Goal: Transaction & Acquisition: Purchase product/service

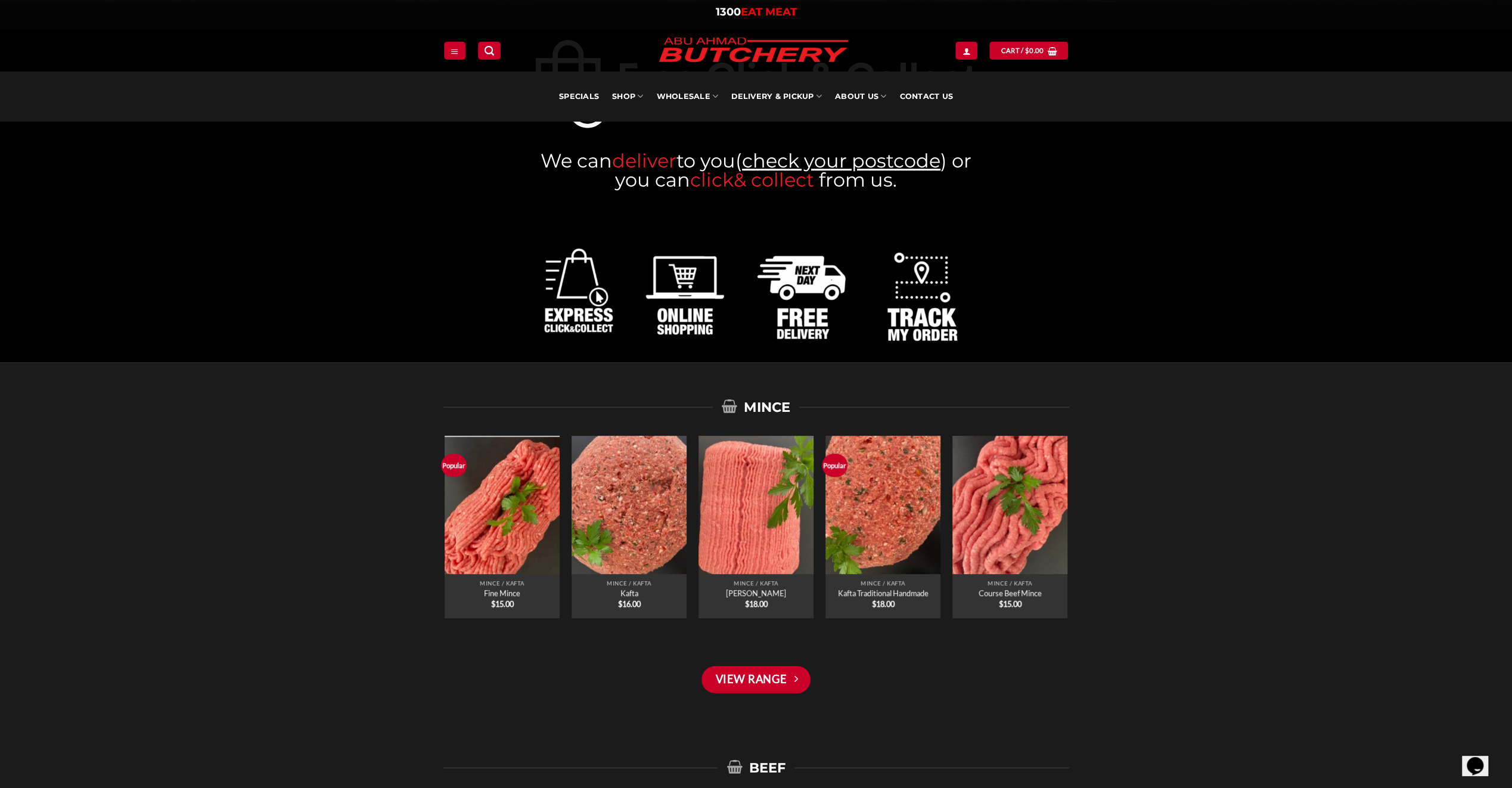
scroll to position [596, 0]
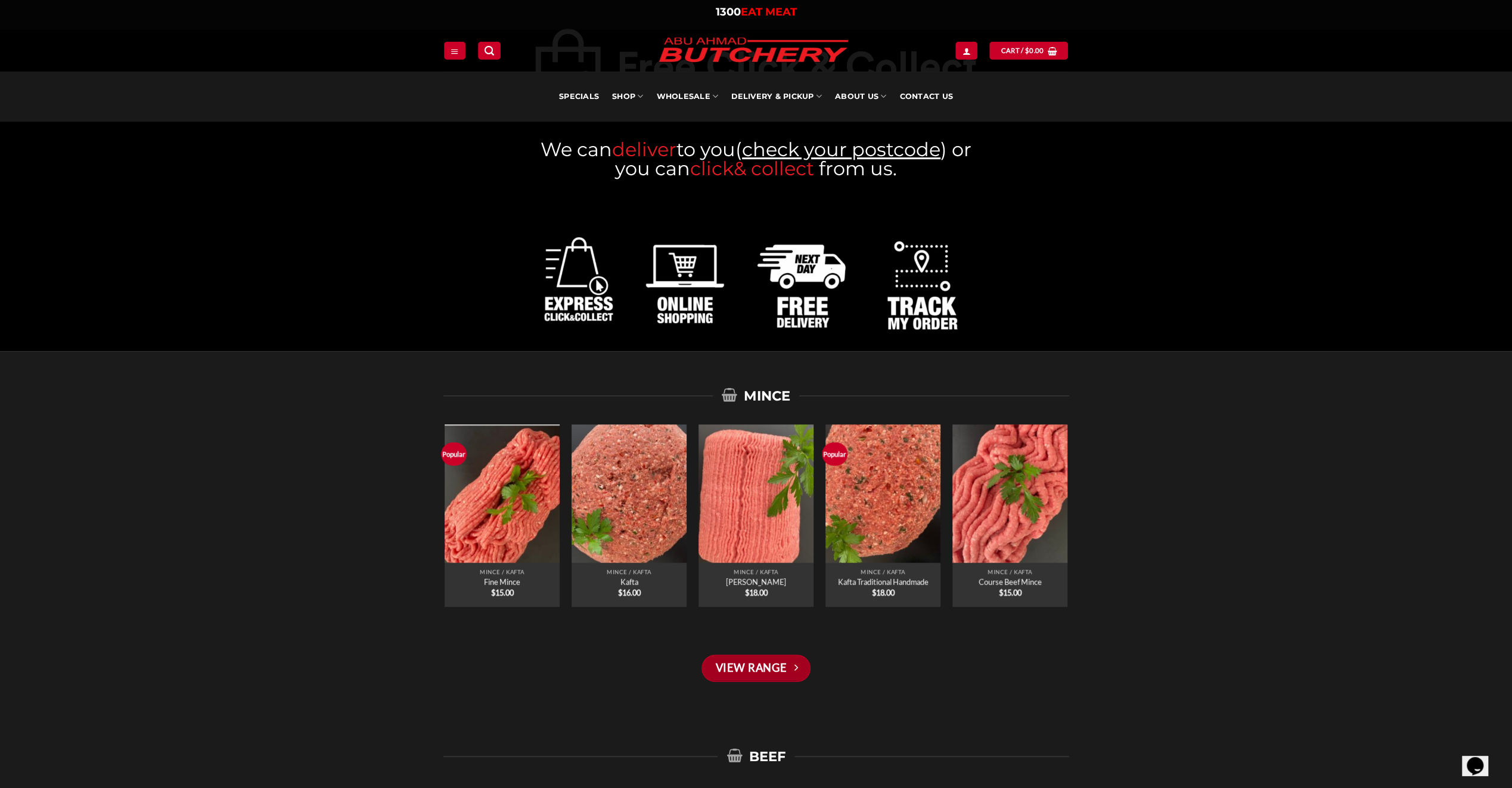
click at [741, 661] on link "View Range" at bounding box center [756, 668] width 109 height 28
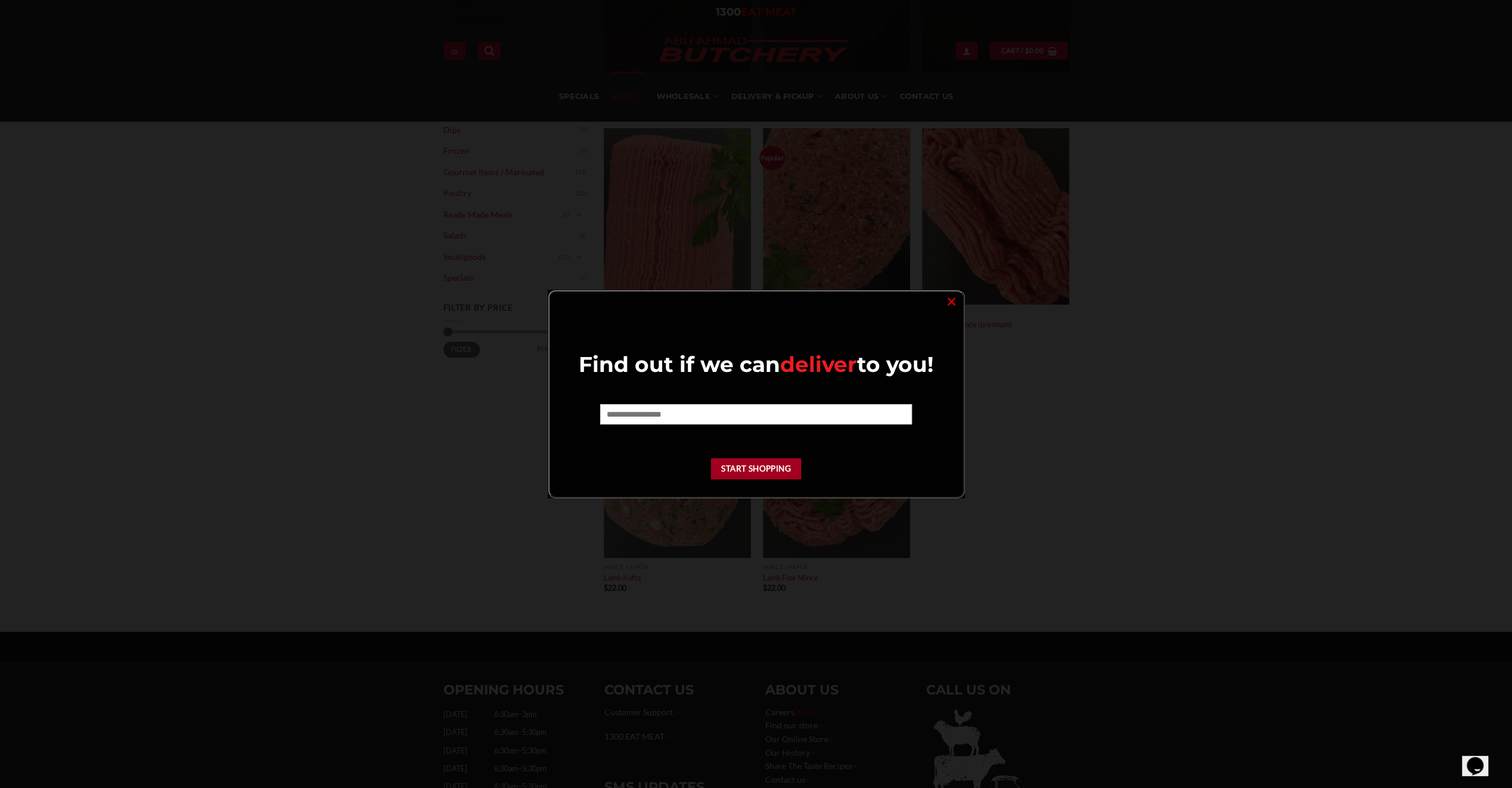
scroll to position [298, 0]
click at [747, 416] on input "text" at bounding box center [756, 414] width 312 height 21
type input "****"
click at [765, 493] on button "Start Shopping" at bounding box center [756, 495] width 91 height 21
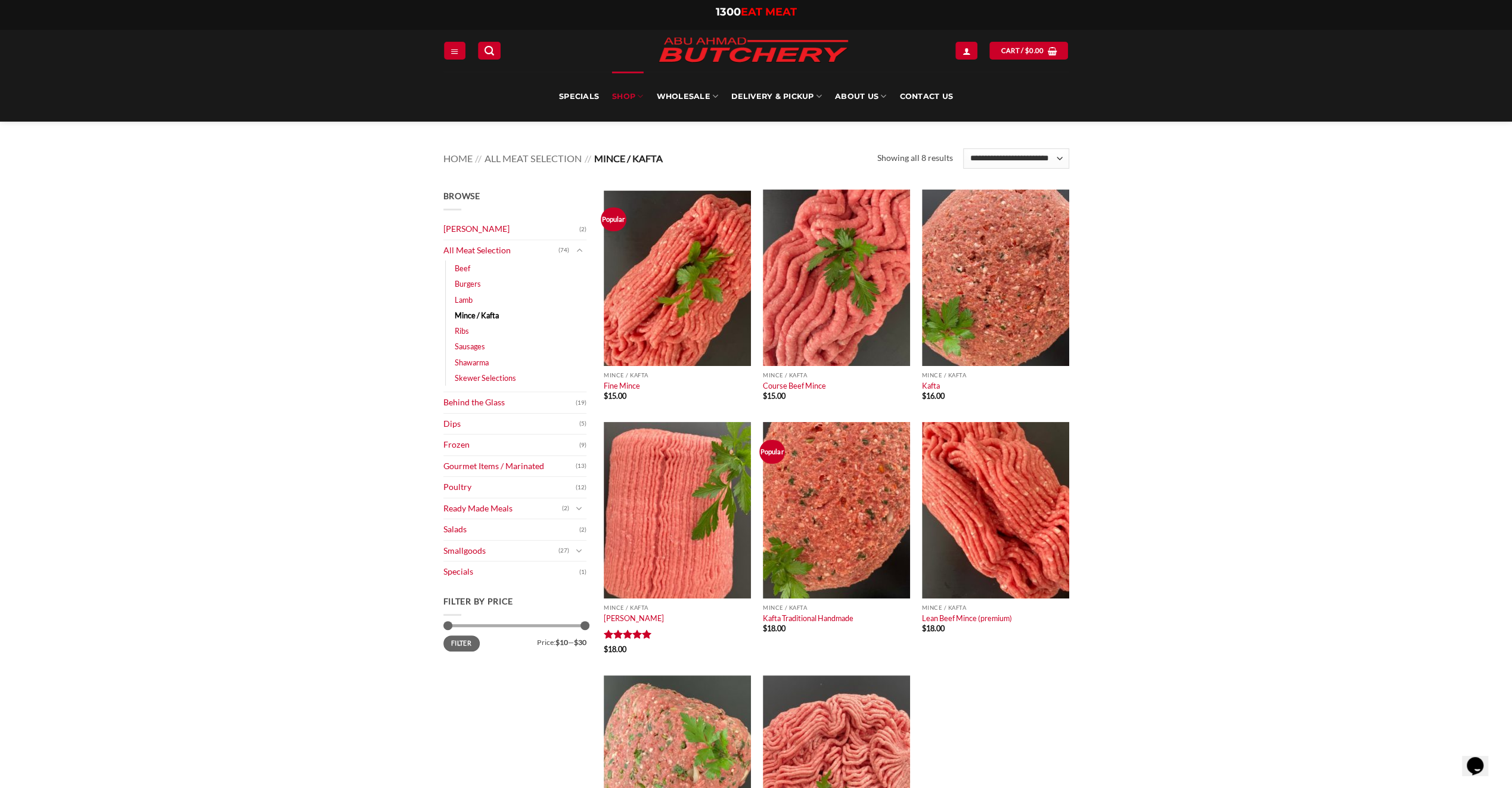
scroll to position [0, 0]
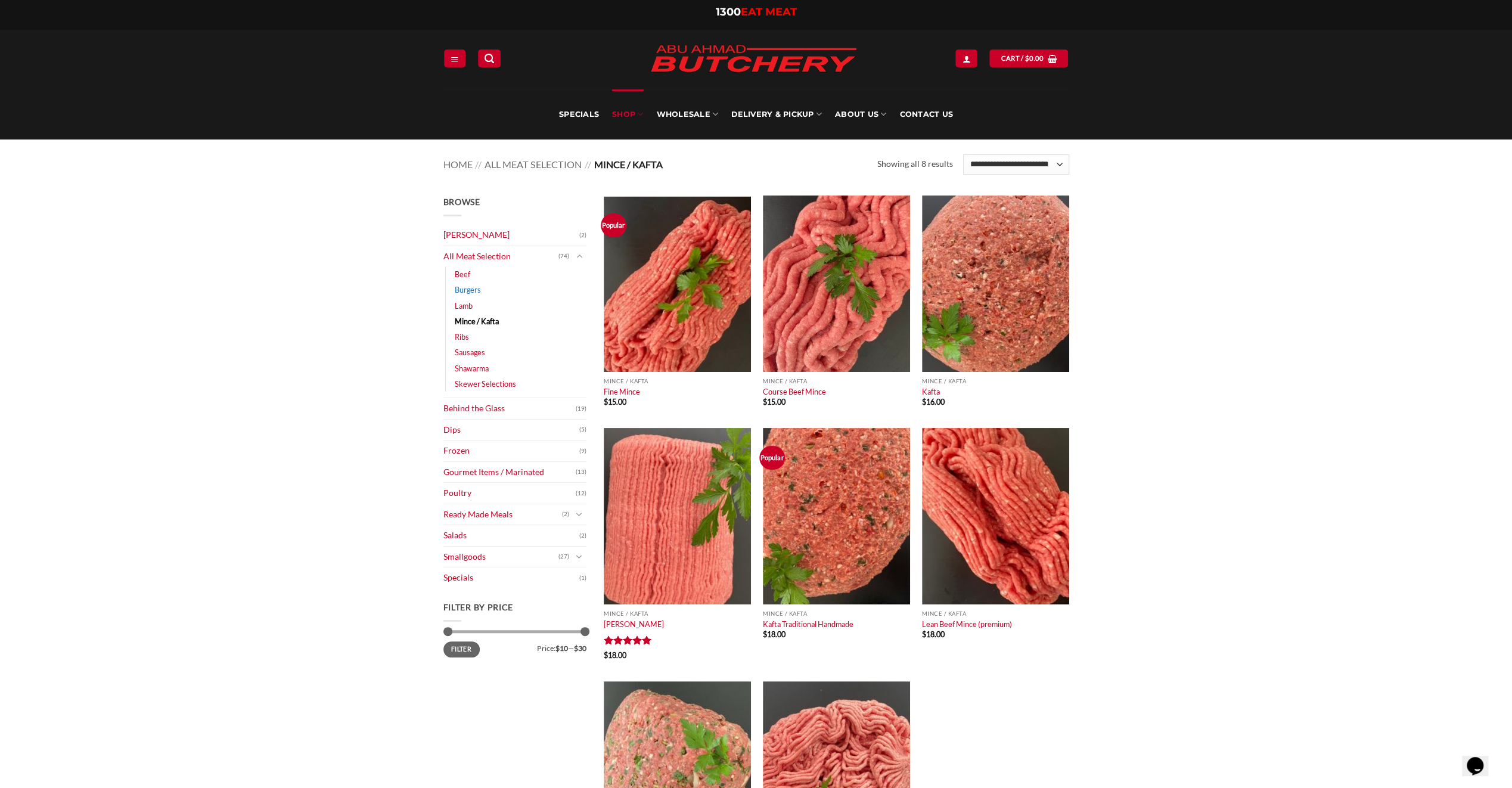
click at [463, 286] on link "Burgers" at bounding box center [467, 289] width 26 height 15
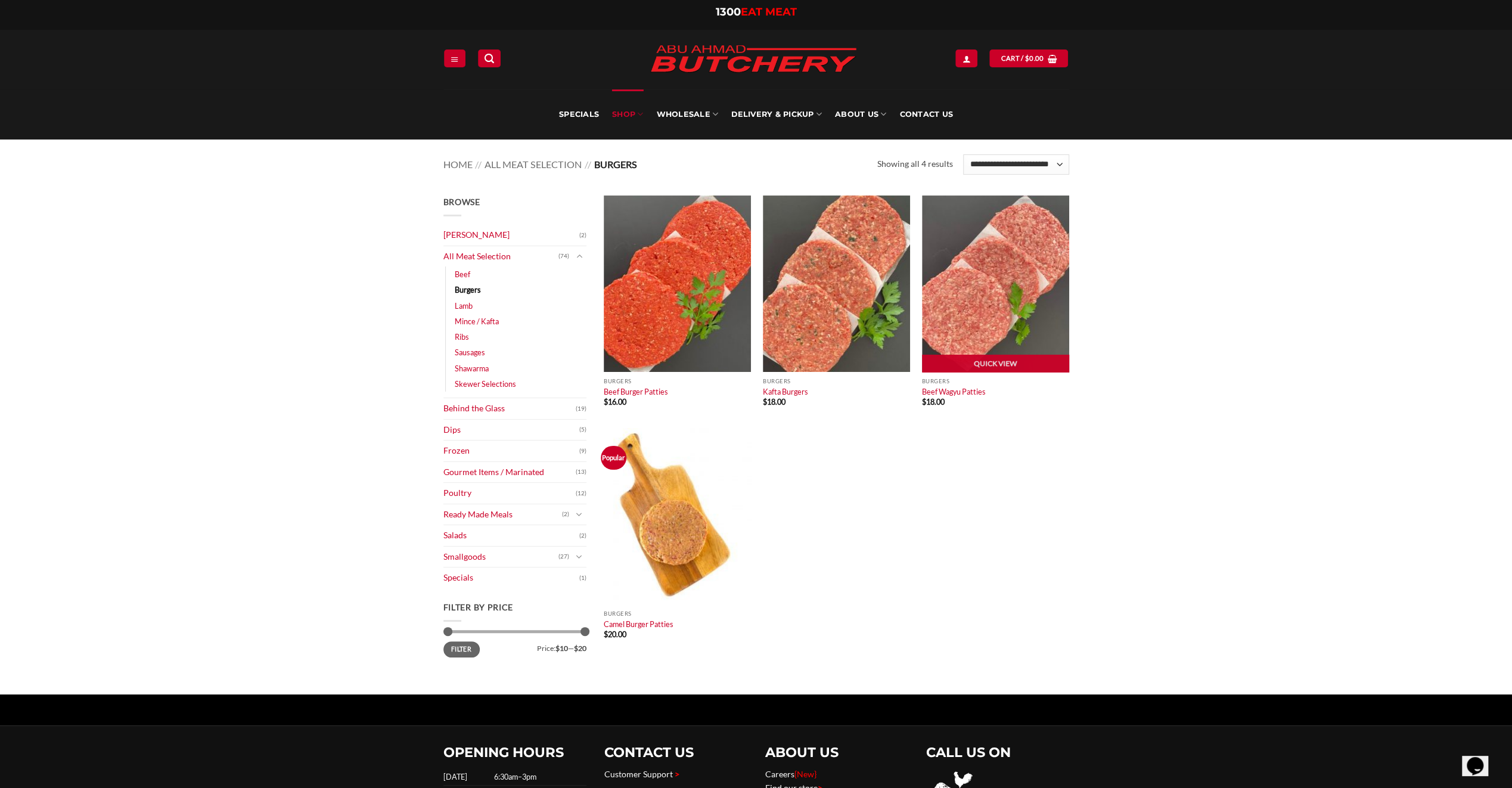
click at [963, 343] on img at bounding box center [995, 284] width 147 height 176
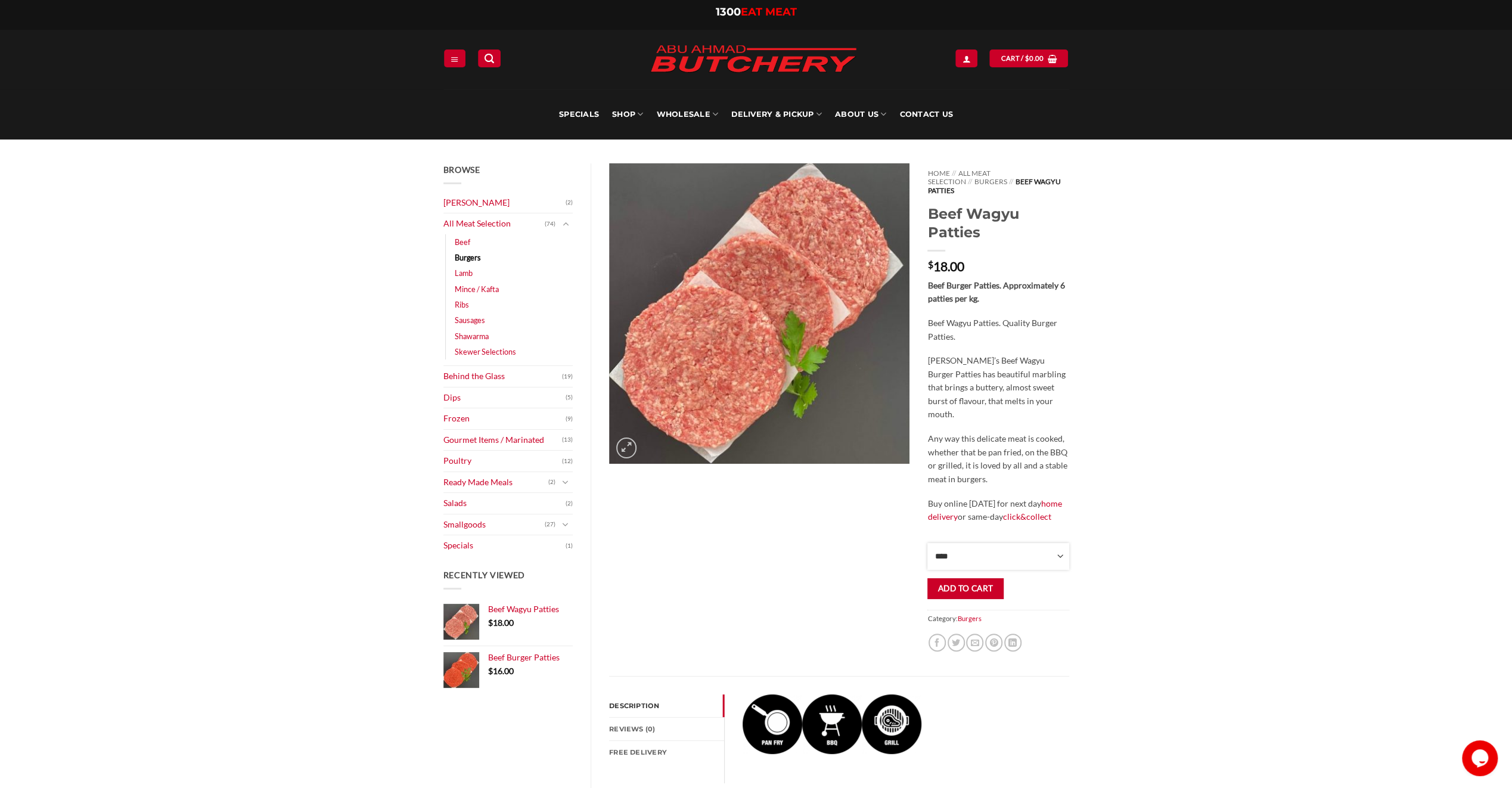
click at [1059, 545] on select "**** * *** * *** * *** * *** * *** * *** * *** * *** * *** ** **** ** **** ** *…" at bounding box center [997, 556] width 141 height 27
click at [855, 539] on div at bounding box center [759, 420] width 318 height 512
click at [921, 116] on link "Contact Us" at bounding box center [926, 114] width 54 height 50
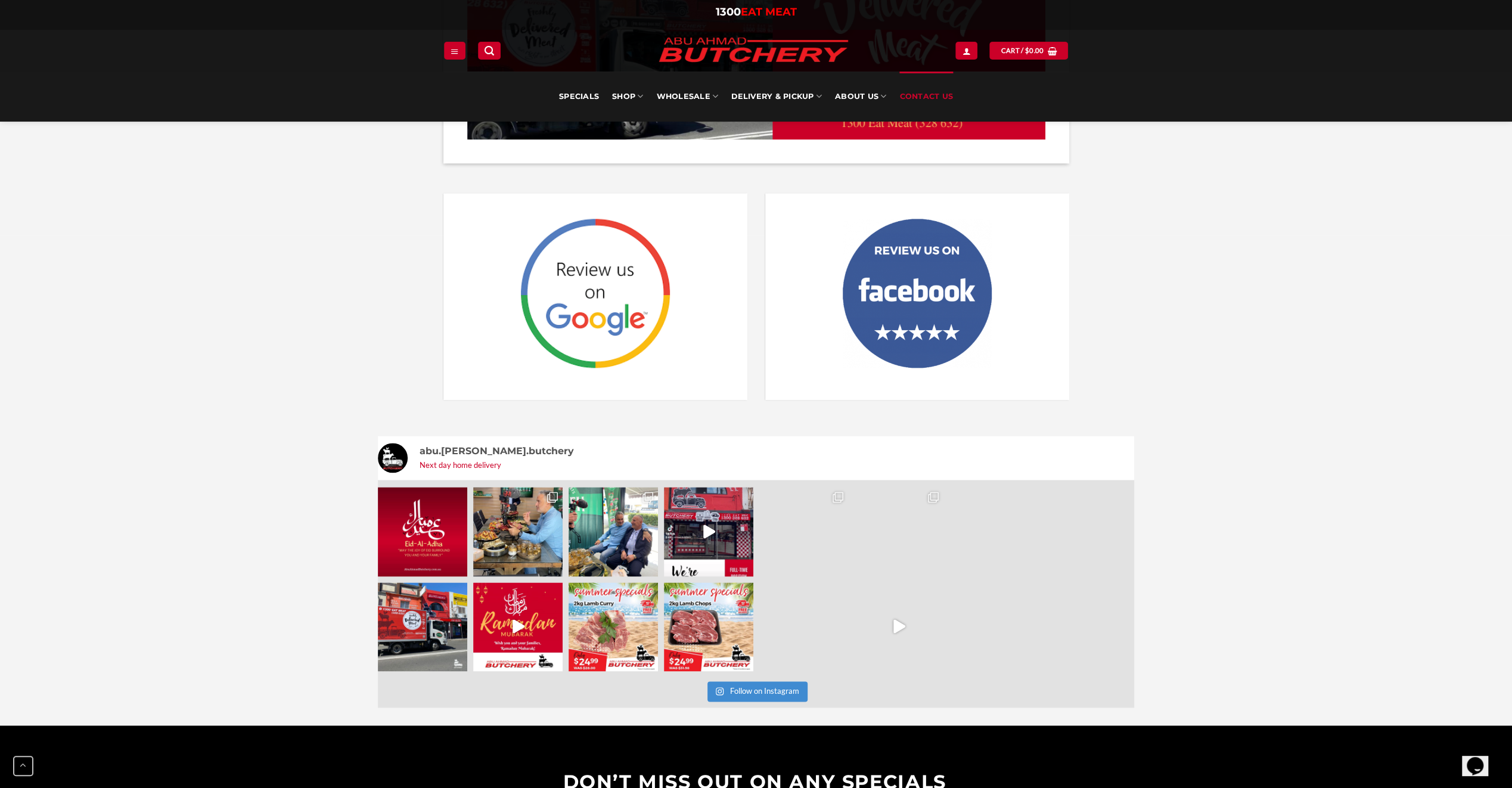
scroll to position [1370, 0]
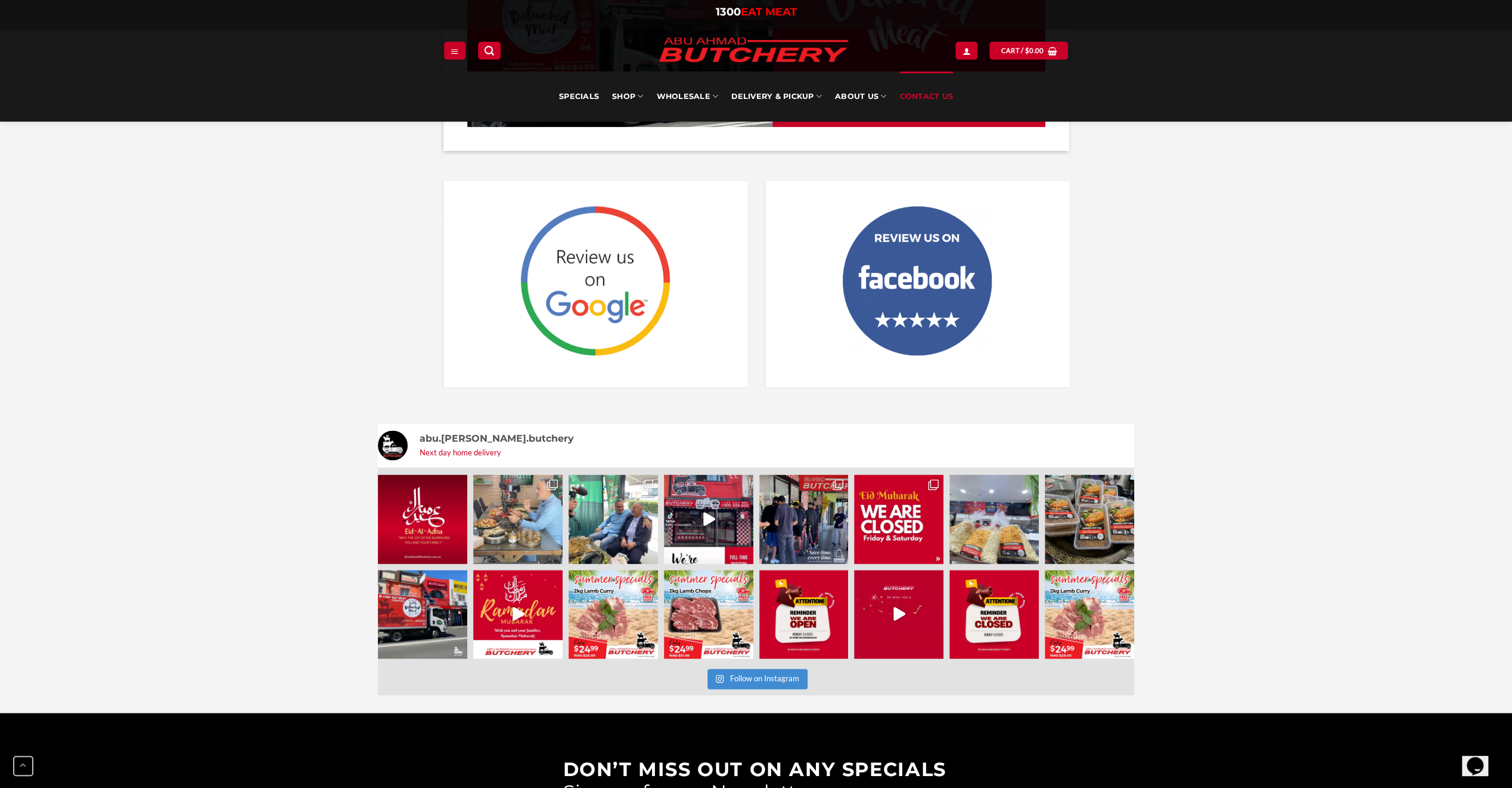
click at [528, 516] on img at bounding box center [517, 518] width 89 height 89
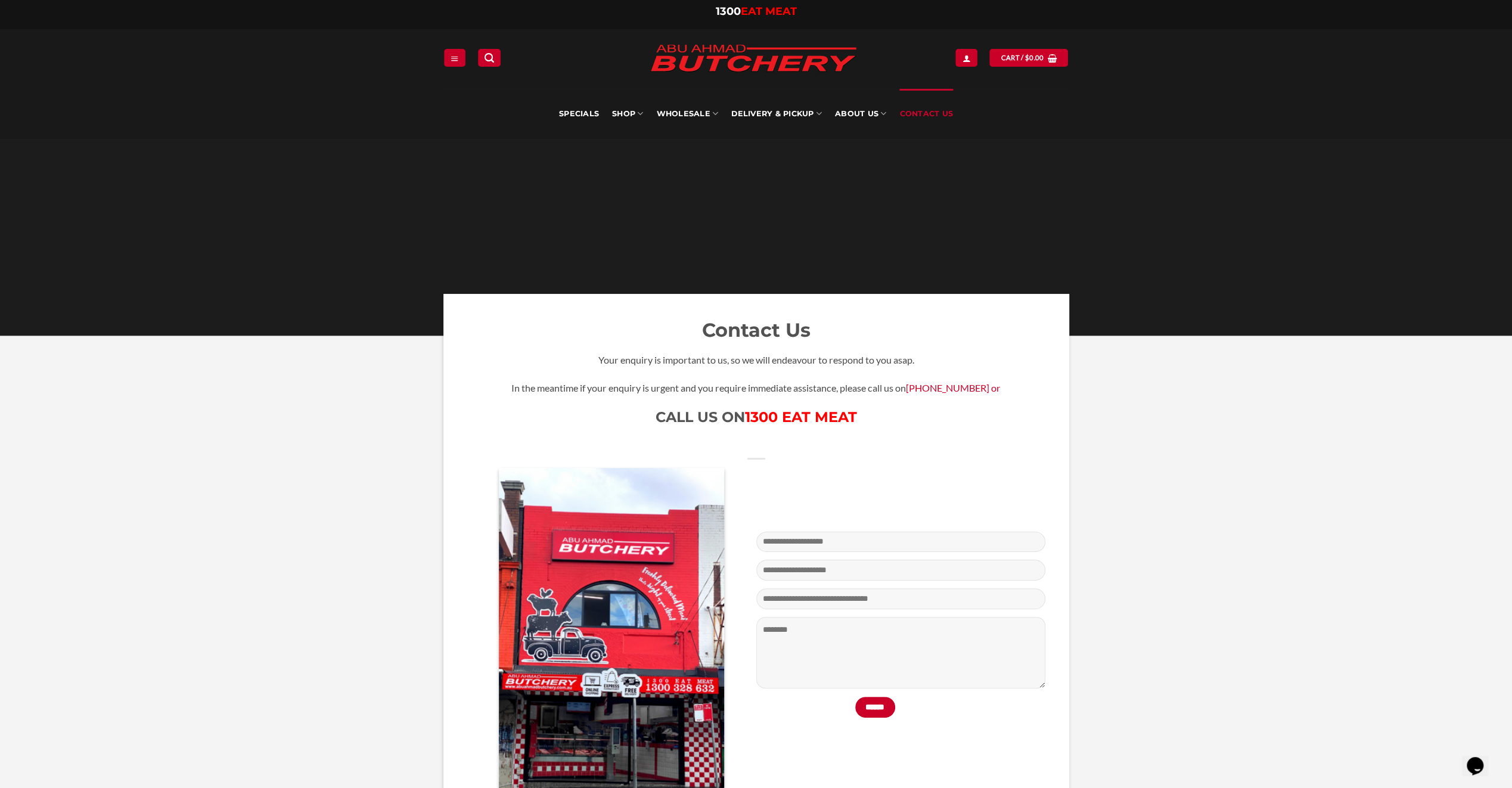
scroll to position [0, 0]
